Goal: Task Accomplishment & Management: Manage account settings

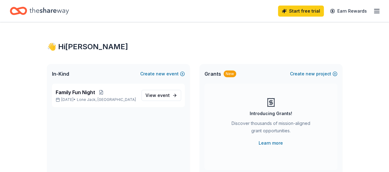
click at [373, 12] on icon "button" at bounding box center [376, 10] width 7 height 7
click at [257, 48] on div "👋 Hi [PERSON_NAME]" at bounding box center [194, 47] width 295 height 10
click at [373, 8] on icon "button" at bounding box center [376, 10] width 7 height 7
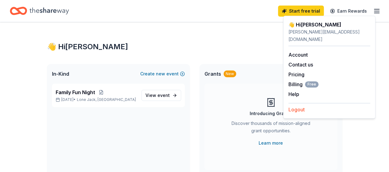
click at [297, 106] on button "Logout" at bounding box center [296, 109] width 16 height 7
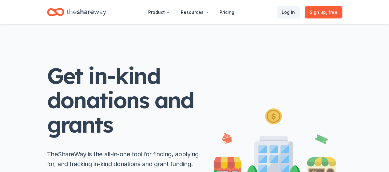
click at [291, 12] on link "Log in" at bounding box center [288, 12] width 23 height 12
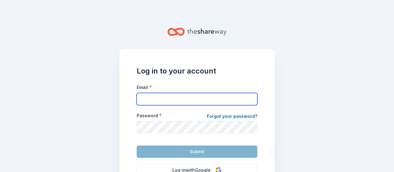
type input "[EMAIL_ADDRESS][DOMAIN_NAME]"
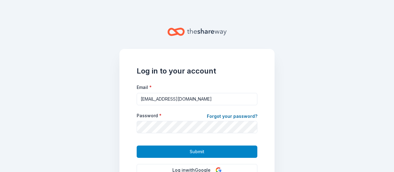
click at [186, 153] on button "Submit" at bounding box center [197, 151] width 121 height 12
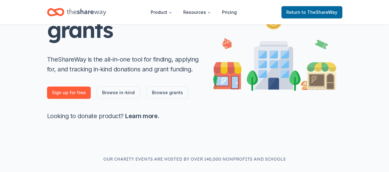
scroll to position [95, 0]
